Goal: Information Seeking & Learning: Learn about a topic

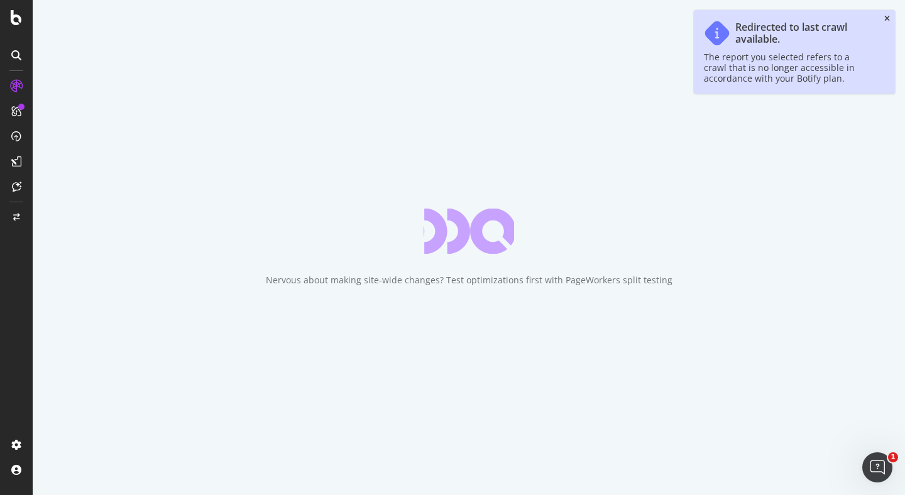
click at [887, 18] on icon "close toast" at bounding box center [887, 19] width 6 height 8
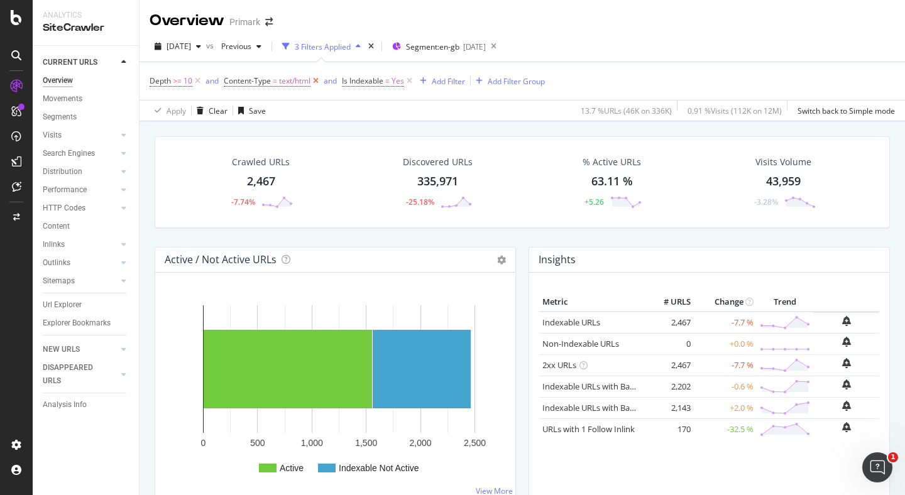
click at [321, 82] on icon at bounding box center [316, 81] width 11 height 13
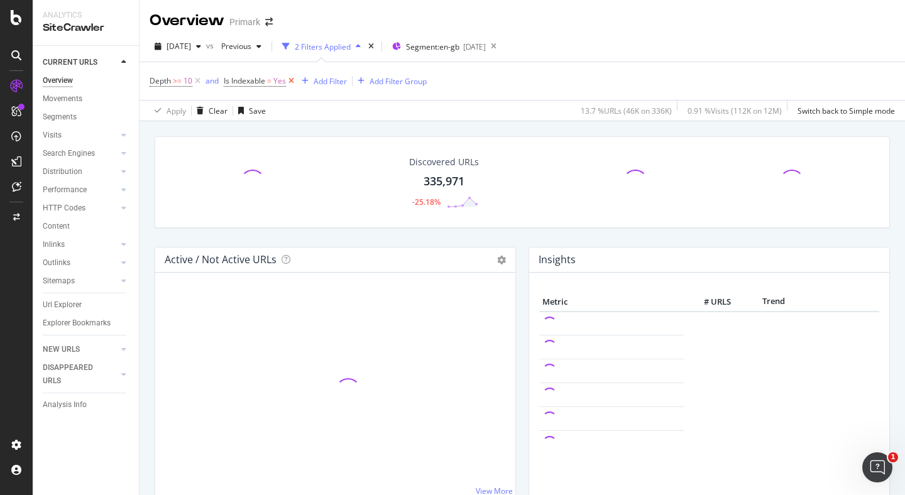
click at [291, 84] on icon at bounding box center [291, 81] width 11 height 13
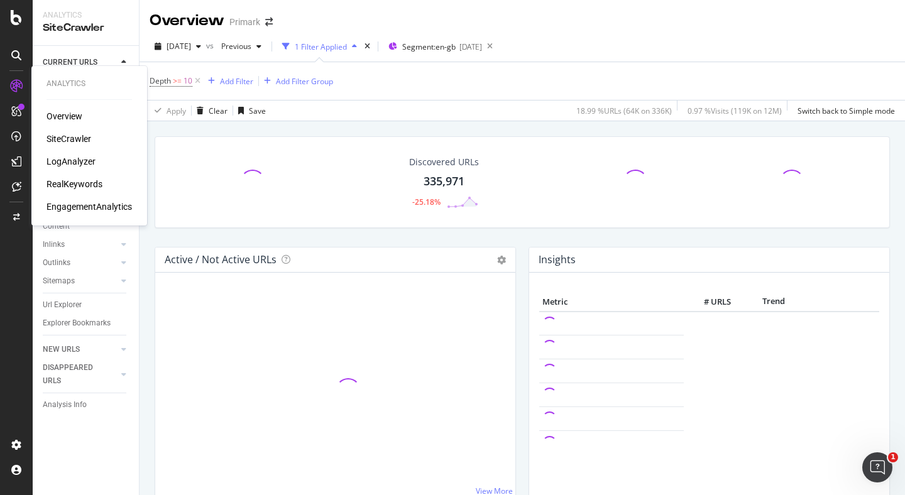
click at [82, 162] on div "LogAnalyzer" at bounding box center [71, 161] width 49 height 13
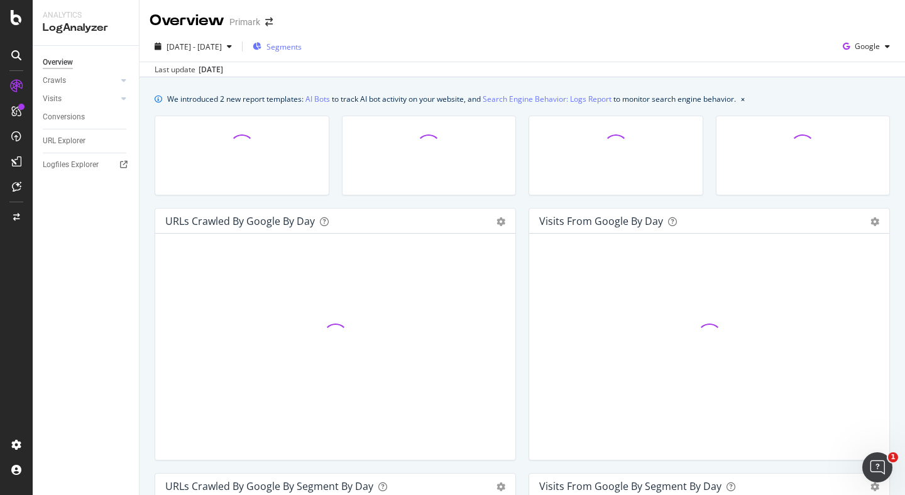
click at [302, 46] on span "Segments" at bounding box center [284, 46] width 35 height 11
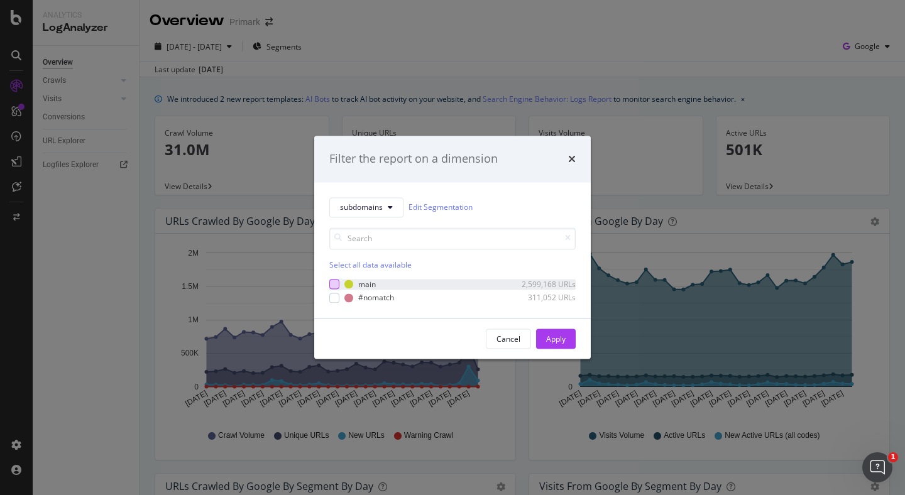
click at [335, 285] on div "modal" at bounding box center [334, 285] width 10 height 10
click at [551, 336] on div "Apply" at bounding box center [555, 339] width 19 height 11
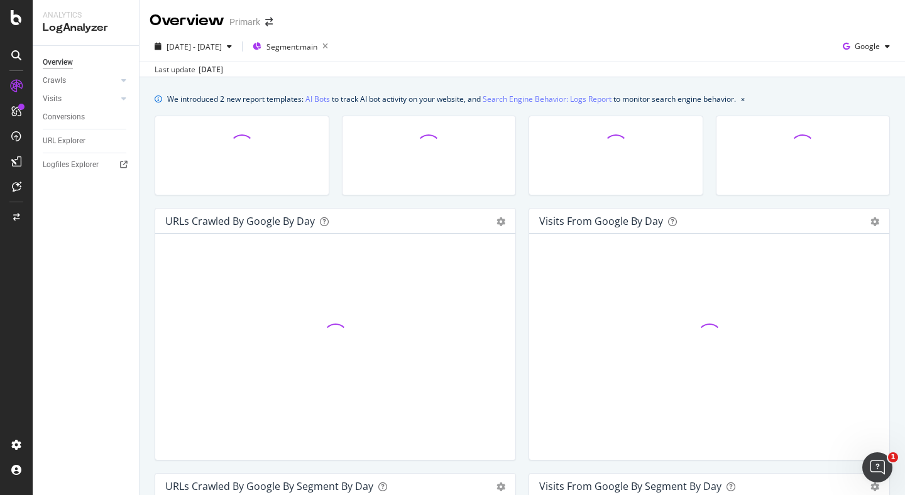
click at [334, 201] on div at bounding box center [241, 162] width 187 height 92
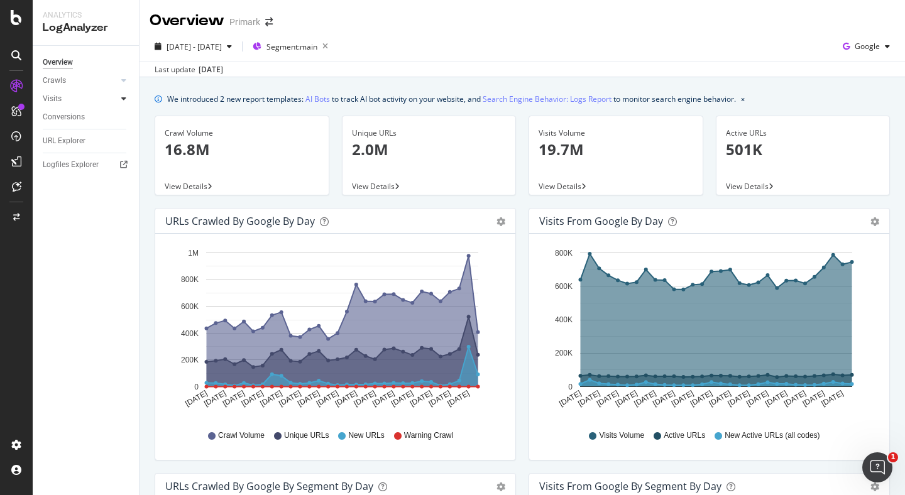
click at [124, 96] on icon at bounding box center [123, 99] width 5 height 8
click at [70, 166] on div "HTTP Codes" at bounding box center [69, 166] width 43 height 13
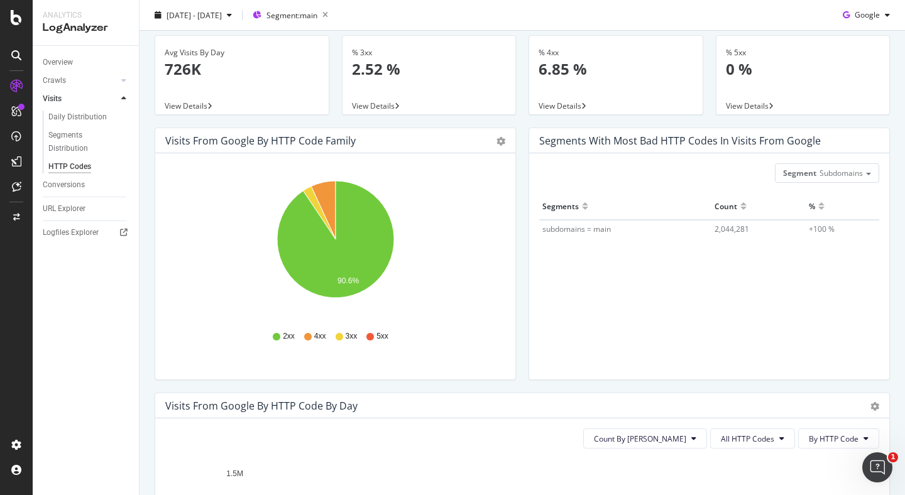
scroll to position [43, 0]
click at [503, 136] on icon "gear" at bounding box center [501, 140] width 9 height 9
click at [453, 189] on span "Table" at bounding box center [464, 187] width 101 height 17
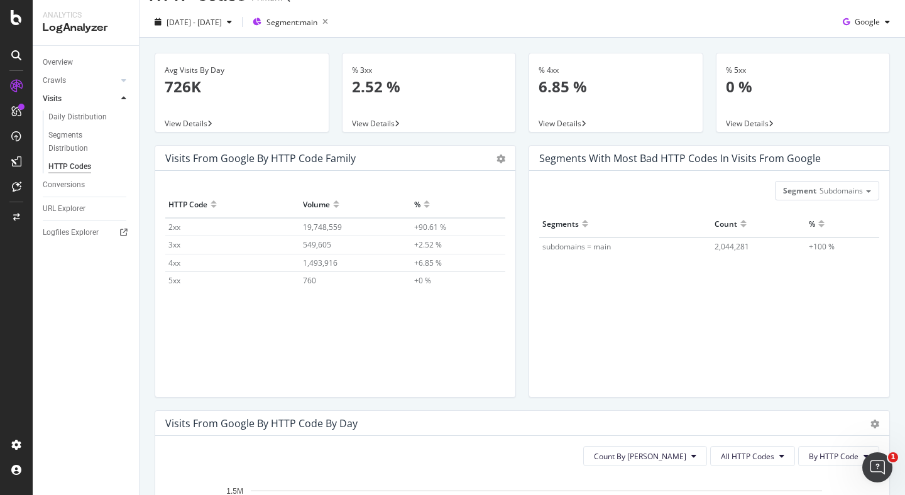
scroll to position [0, 0]
